Goal: Task Accomplishment & Management: Manage account settings

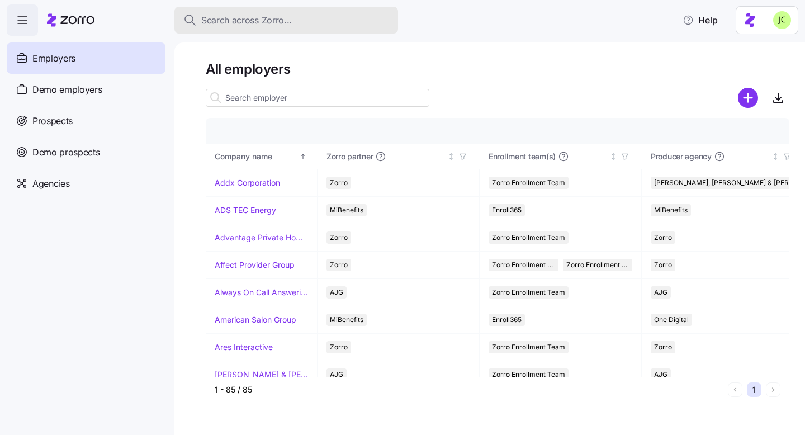
click at [212, 26] on span "Search across Zorro..." at bounding box center [246, 20] width 91 height 14
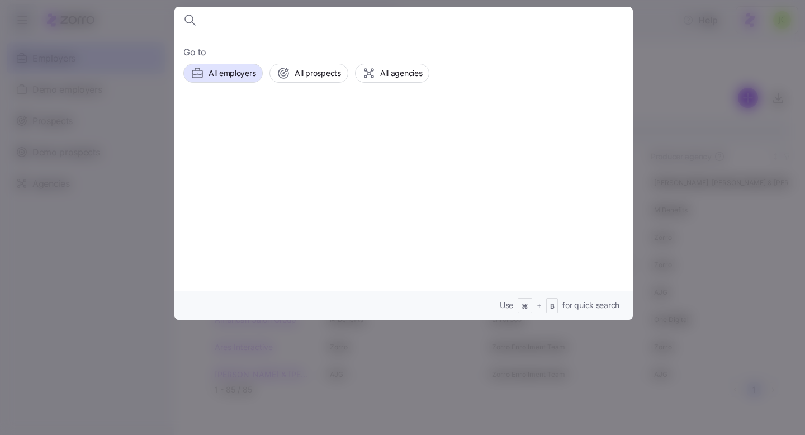
click at [149, 27] on div at bounding box center [402, 217] width 805 height 435
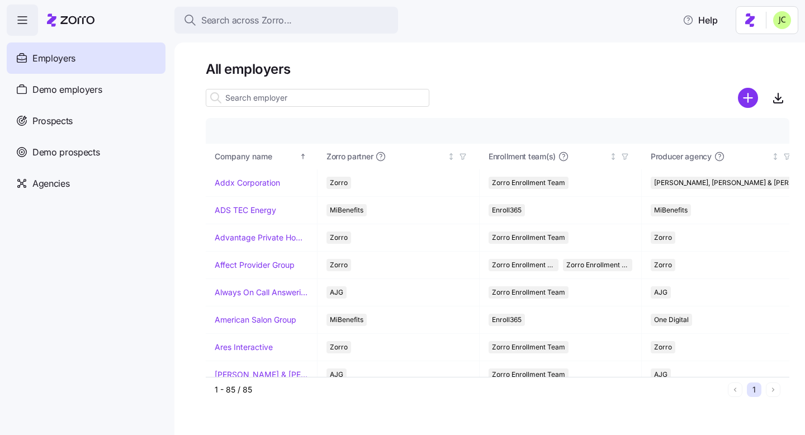
click at [231, 96] on input at bounding box center [318, 98] width 224 height 18
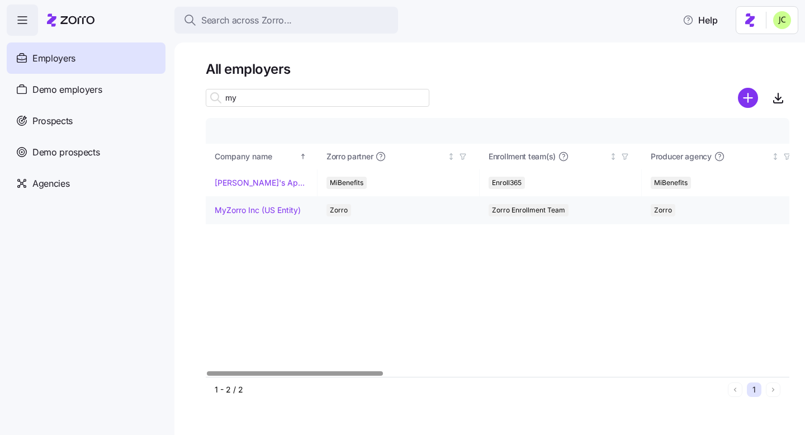
type input "my"
click at [271, 211] on link "MyZorro Inc (US Entity)" at bounding box center [258, 210] width 86 height 11
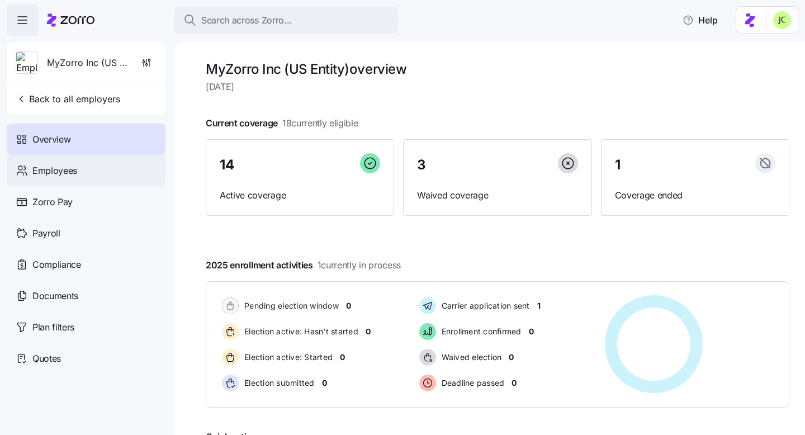
click at [82, 169] on div "Employees" at bounding box center [86, 170] width 159 height 31
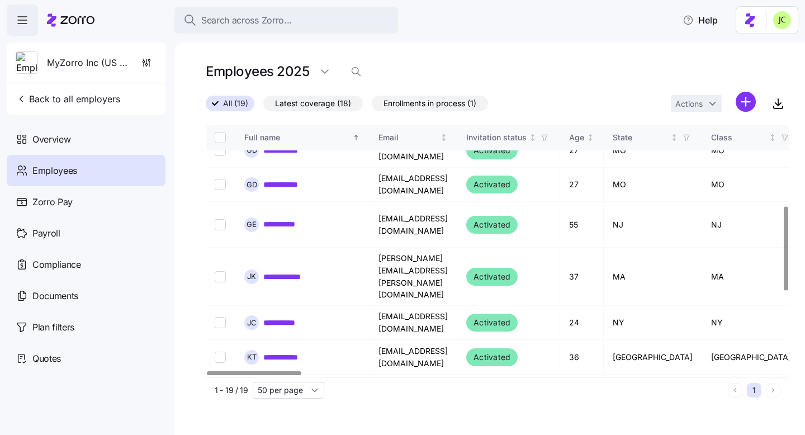
scroll to position [248, 0]
click at [290, 316] on link "**********" at bounding box center [285, 321] width 44 height 11
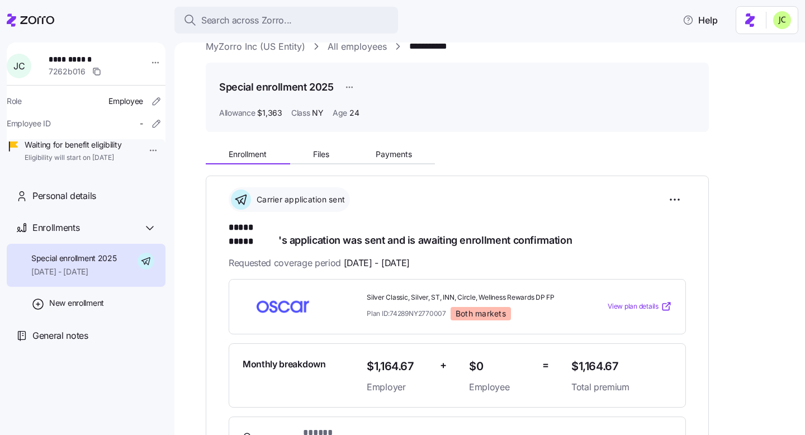
scroll to position [25, 0]
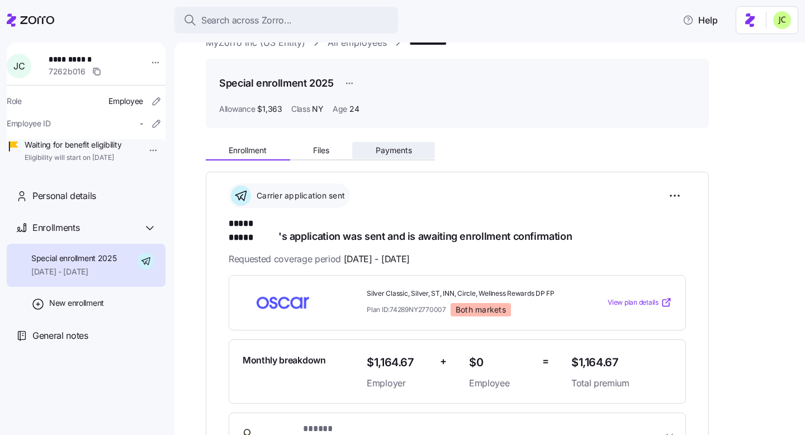
click at [379, 157] on button "Payments" at bounding box center [393, 150] width 83 height 17
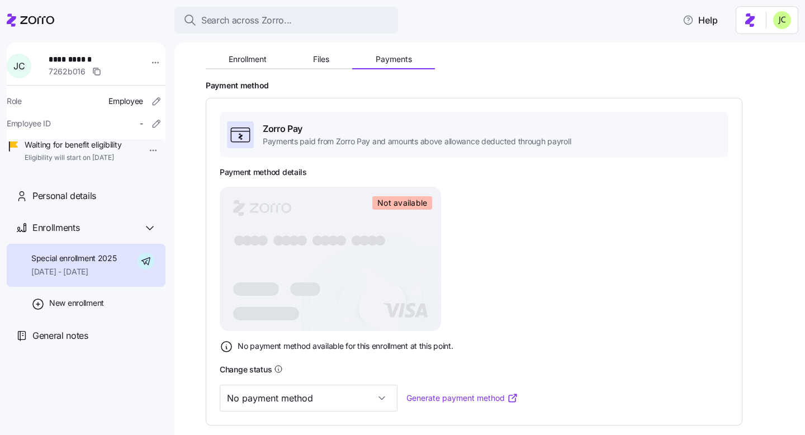
scroll to position [127, 0]
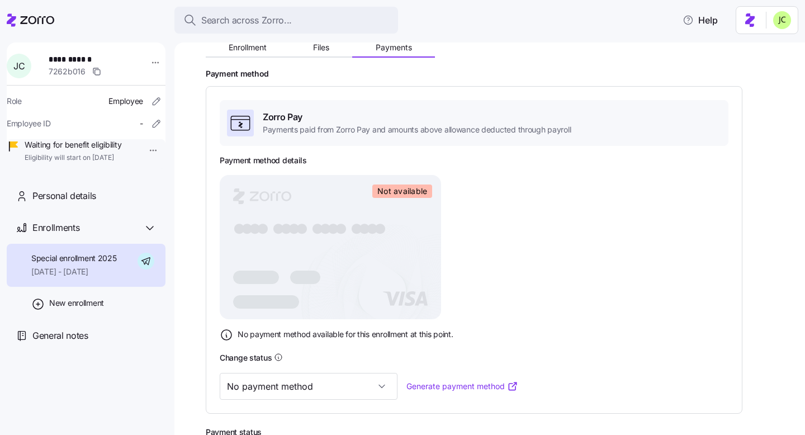
click at [436, 382] on link "Generate payment method" at bounding box center [463, 386] width 112 height 11
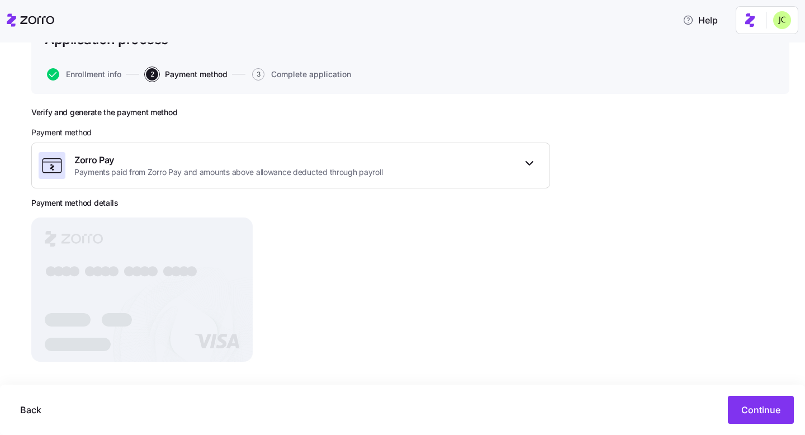
scroll to position [98, 0]
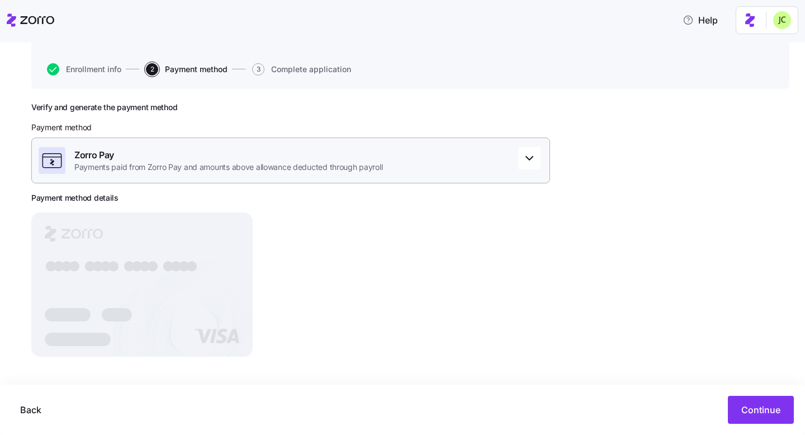
click at [494, 159] on div "Zorro Pay Payments paid from Zorro Pay and amounts above allowance deducted thr…" at bounding box center [290, 161] width 519 height 46
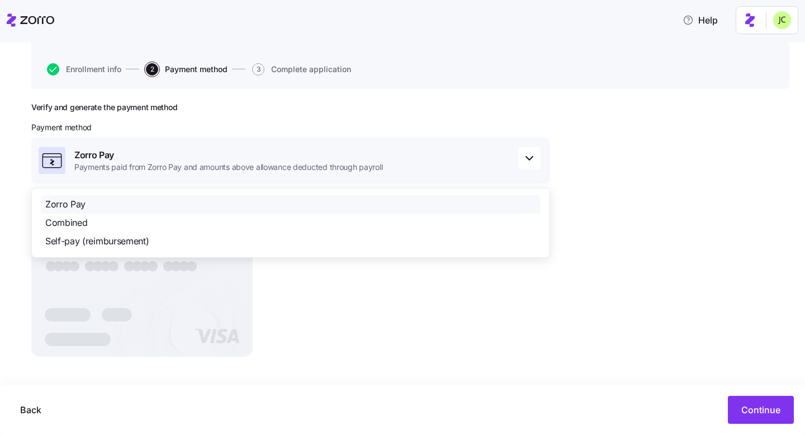
click at [494, 159] on div "Zorro Pay Payments paid from Zorro Pay and amounts above allowance deducted thr…" at bounding box center [290, 161] width 519 height 46
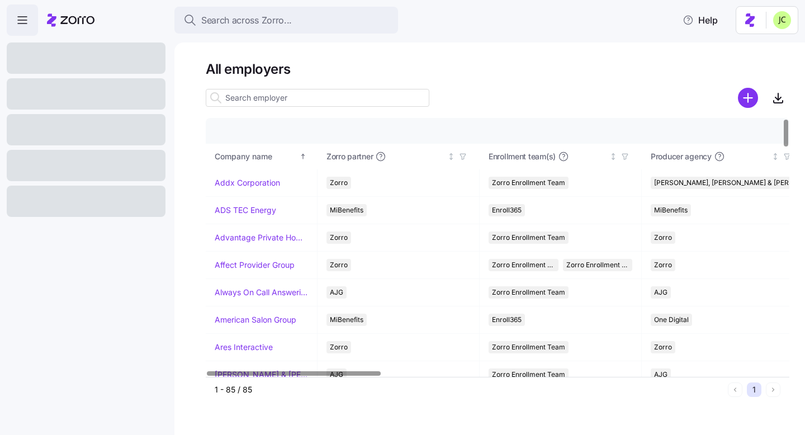
click at [251, 99] on input at bounding box center [318, 98] width 224 height 18
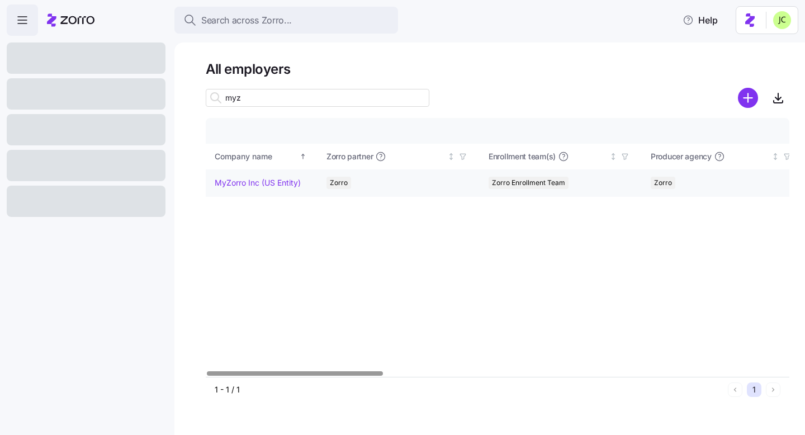
type input "myz"
click at [246, 178] on link "MyZorro Inc (US Entity)" at bounding box center [258, 182] width 86 height 11
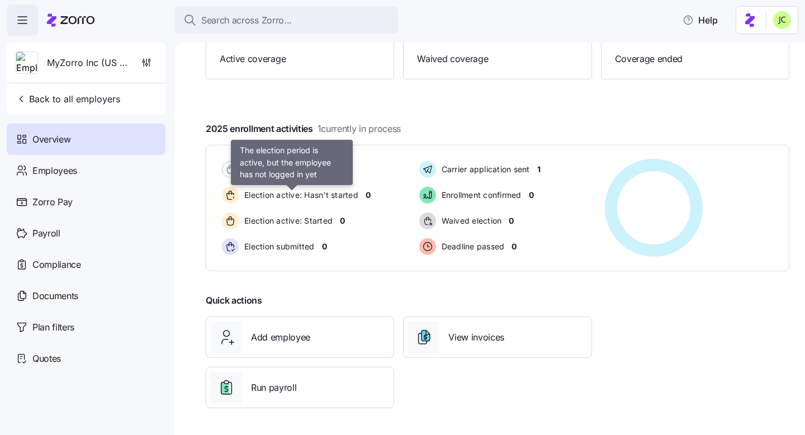
scroll to position [10, 0]
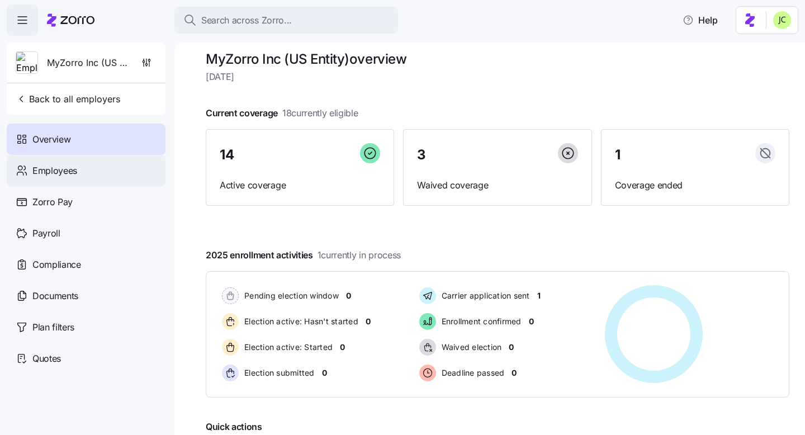
click at [102, 169] on div "Employees" at bounding box center [86, 170] width 159 height 31
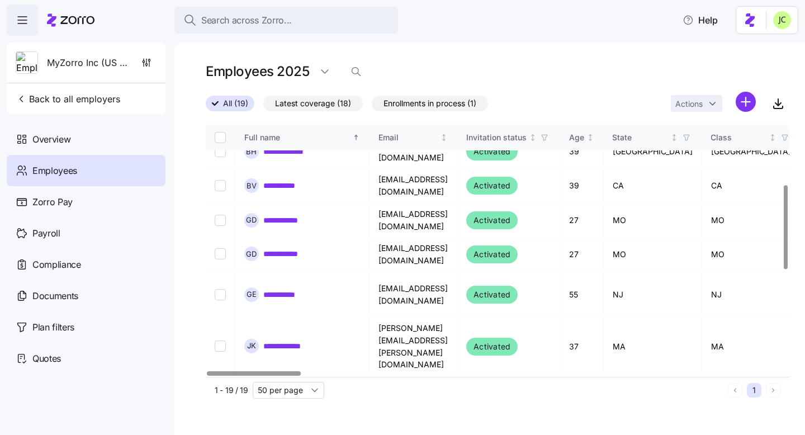
scroll to position [181, 0]
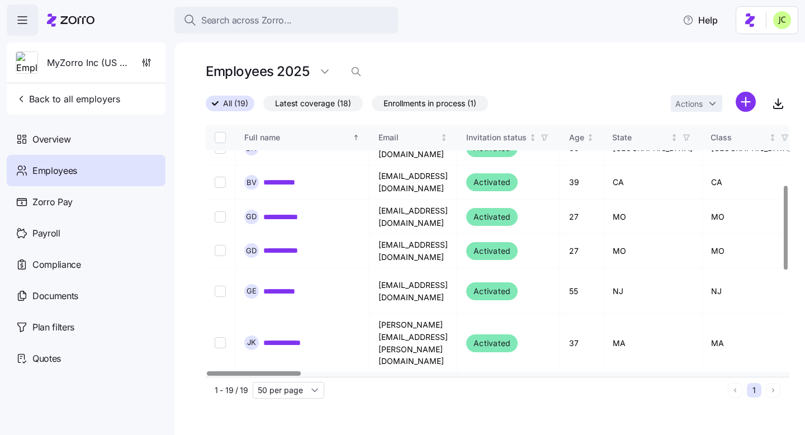
click at [290, 384] on link "**********" at bounding box center [285, 389] width 44 height 11
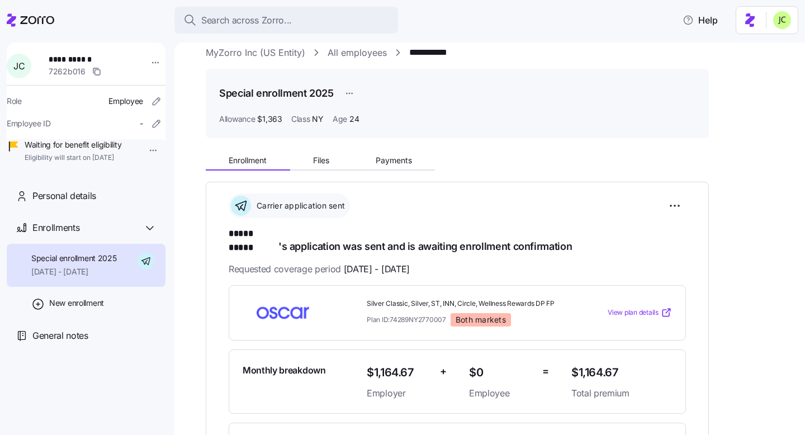
scroll to position [15, 0]
click at [381, 156] on span "Payments" at bounding box center [394, 160] width 36 height 8
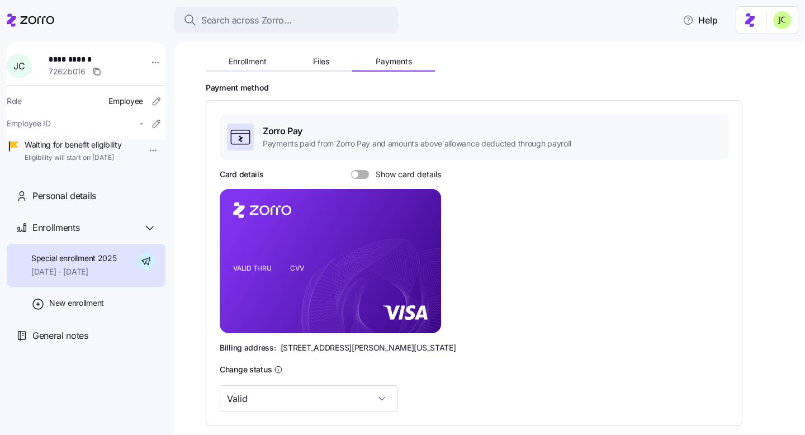
scroll to position [113, 0]
click at [359, 172] on span at bounding box center [363, 175] width 11 height 9
click at [351, 171] on input "Show card details" at bounding box center [351, 171] width 0 height 0
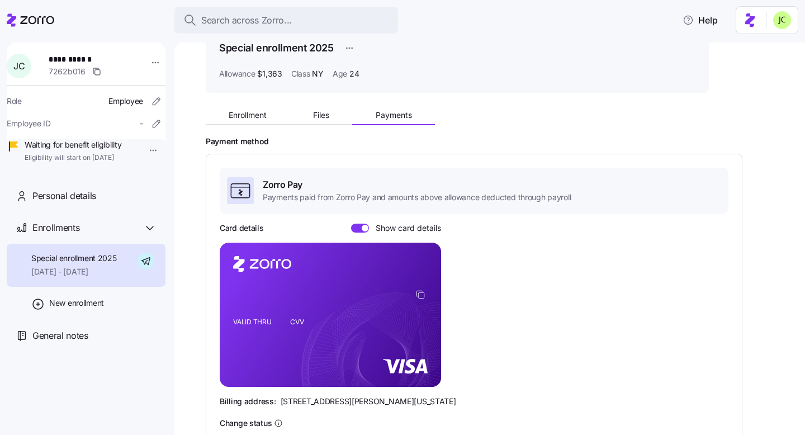
scroll to position [59, 0]
